Goal: Transaction & Acquisition: Book appointment/travel/reservation

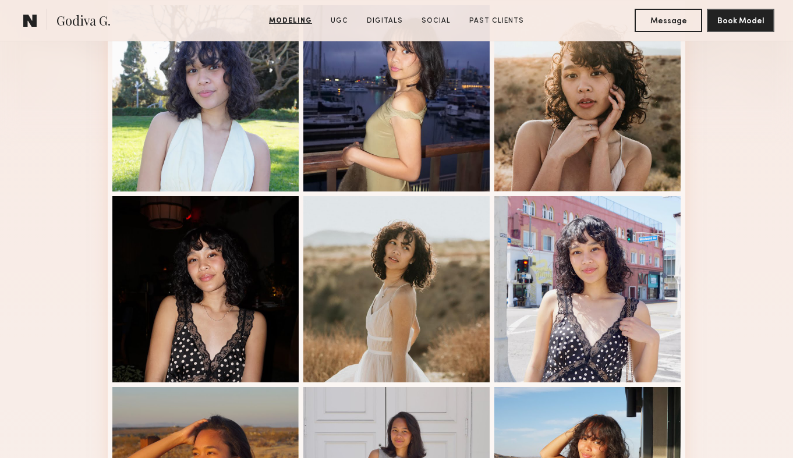
scroll to position [373, 0]
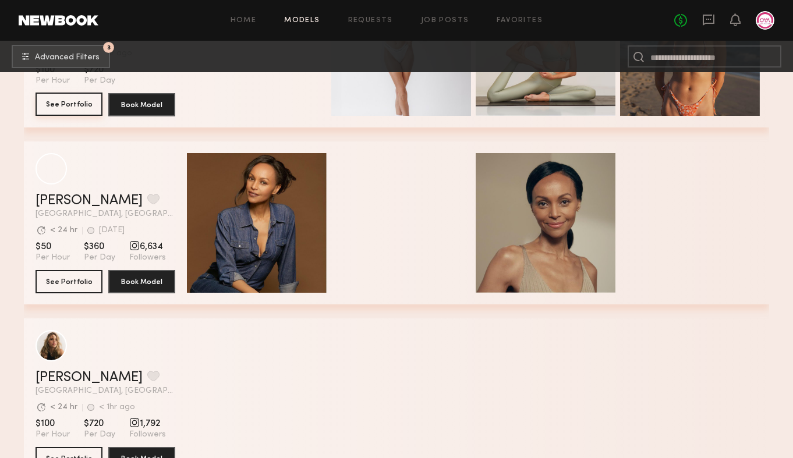
scroll to position [2523, 0]
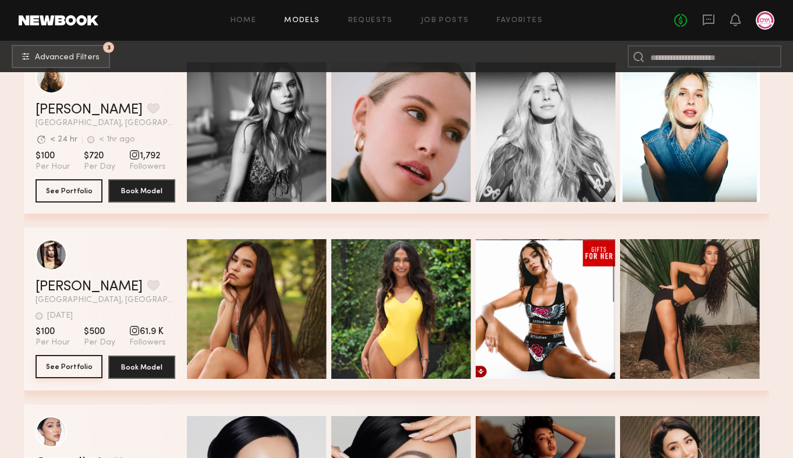
click at [70, 366] on button "See Portfolio" at bounding box center [69, 366] width 67 height 23
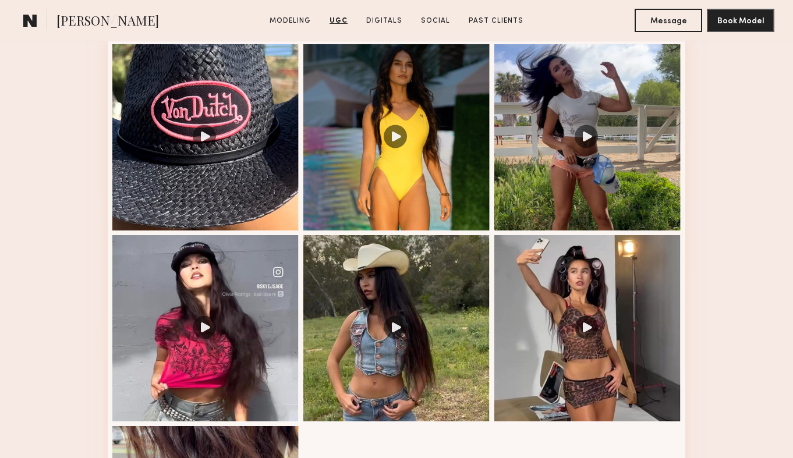
scroll to position [1094, 0]
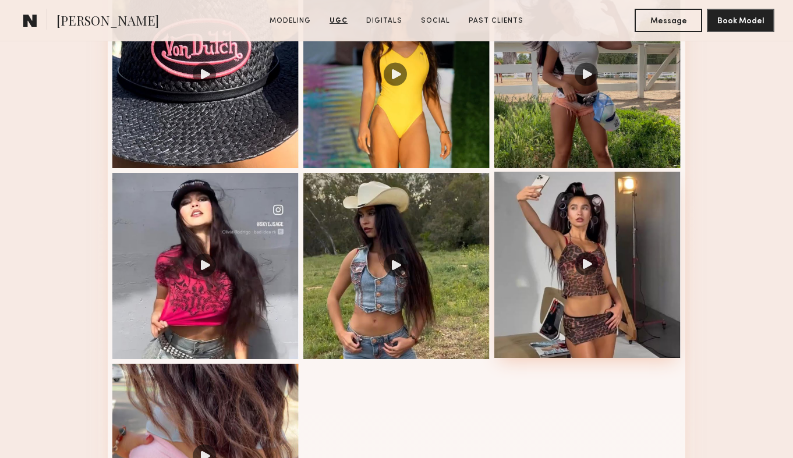
click at [584, 263] on div at bounding box center [588, 265] width 186 height 186
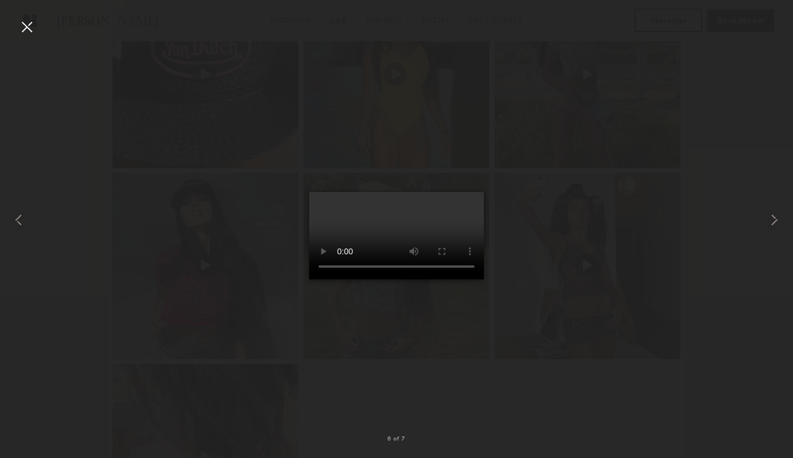
click at [30, 28] on div at bounding box center [26, 26] width 19 height 19
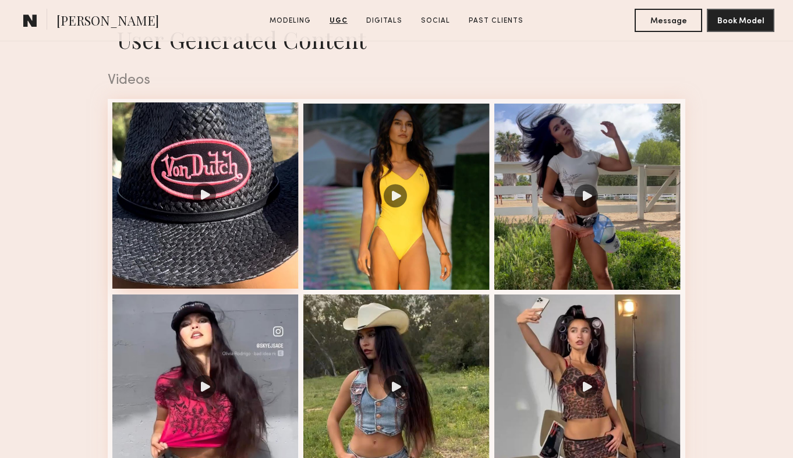
scroll to position [970, 0]
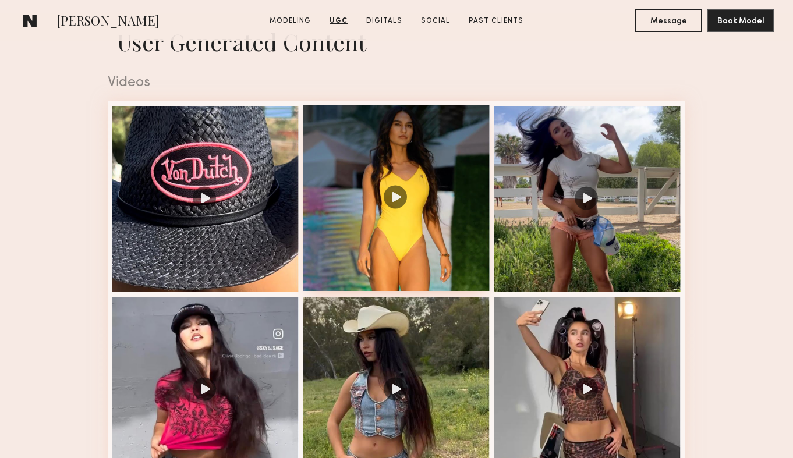
click at [382, 207] on div at bounding box center [396, 198] width 186 height 186
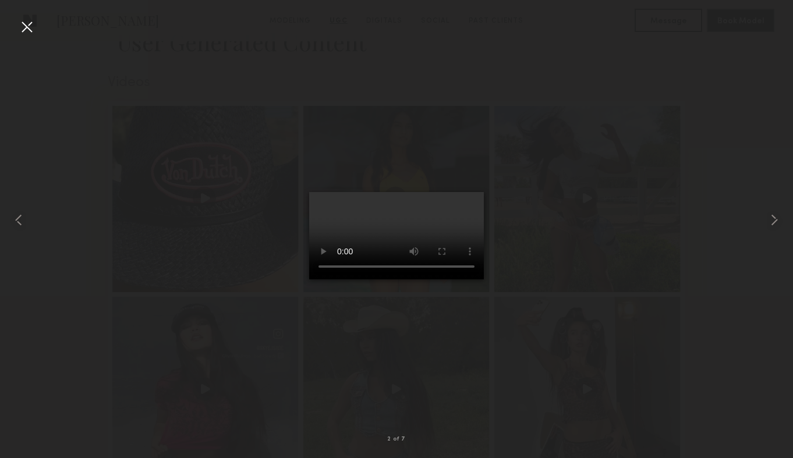
click at [26, 30] on div at bounding box center [26, 26] width 19 height 19
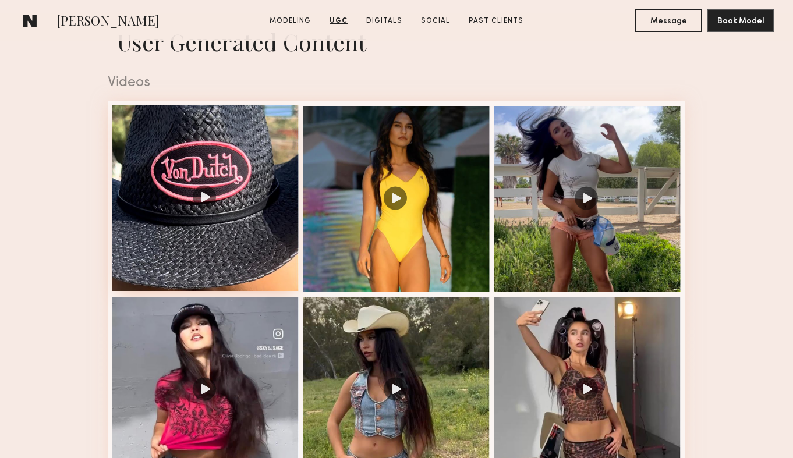
click at [194, 185] on div at bounding box center [205, 198] width 186 height 186
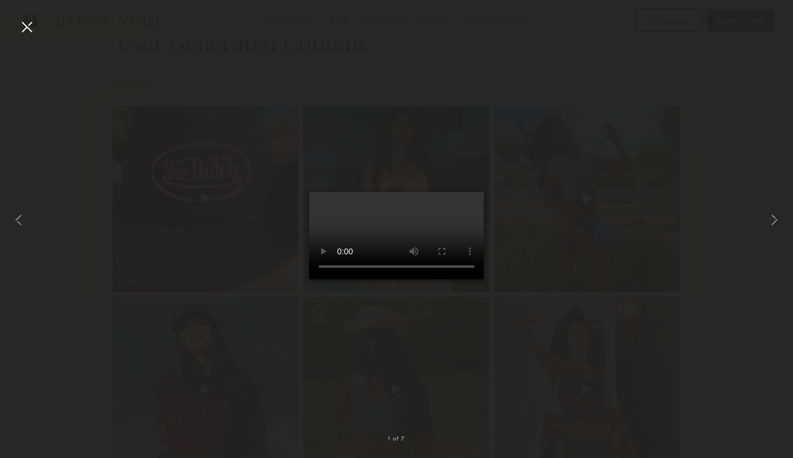
click at [26, 26] on div at bounding box center [26, 26] width 19 height 19
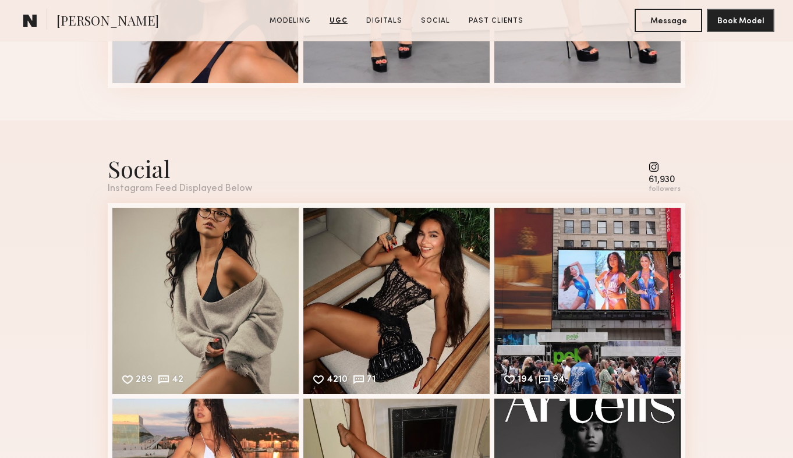
scroll to position [2688, 0]
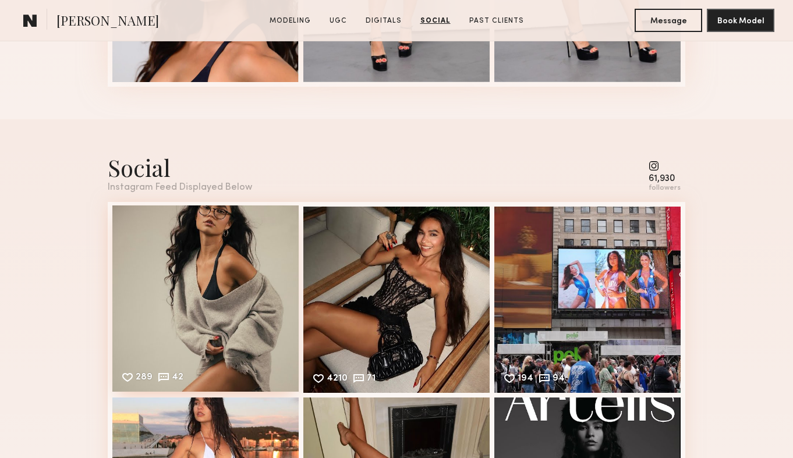
click at [186, 288] on div "289 42 Likes & comments displayed to show model’s engagement" at bounding box center [205, 299] width 186 height 186
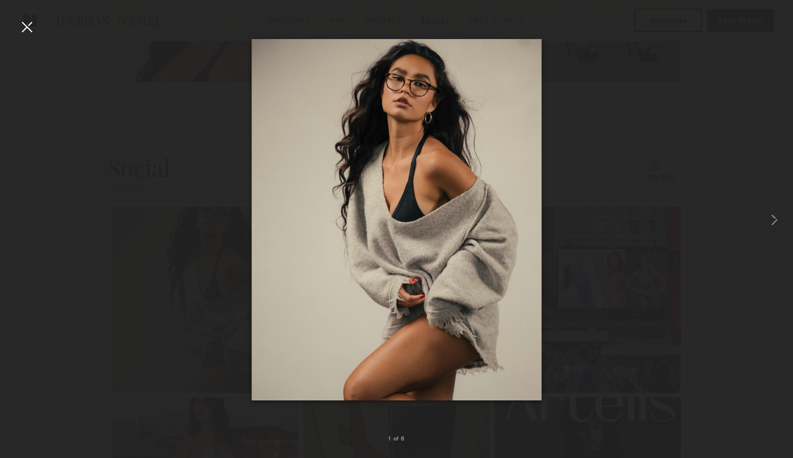
click at [30, 22] on div at bounding box center [26, 26] width 19 height 19
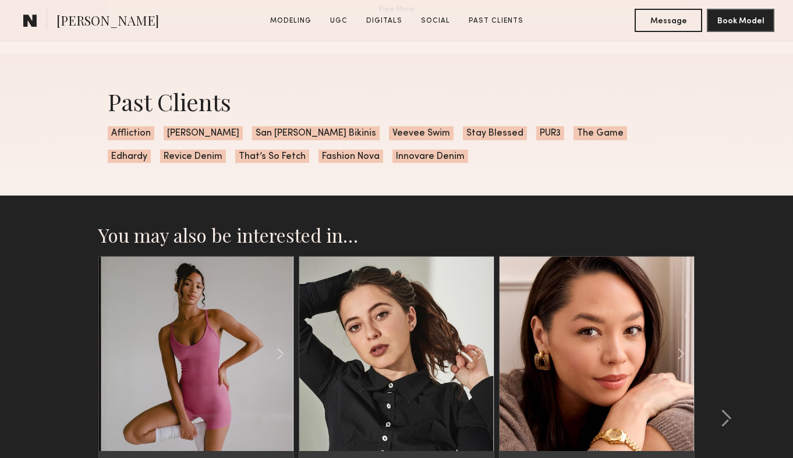
scroll to position [3239, 0]
